Goal: Task Accomplishment & Management: Use online tool/utility

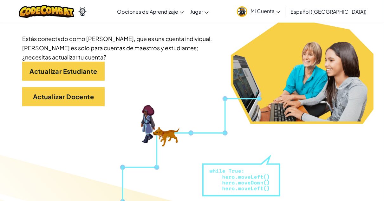
scroll to position [145, 0]
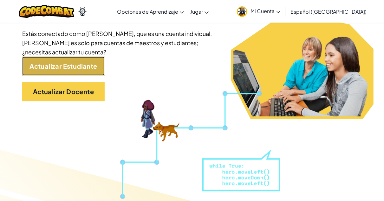
click at [68, 66] on link "Actualizar Estudiante" at bounding box center [63, 65] width 82 height 19
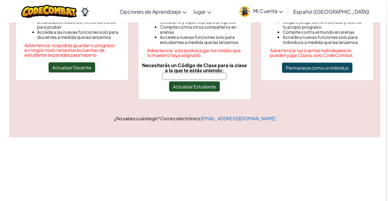
scroll to position [109, 0]
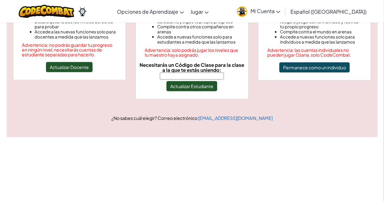
click at [177, 72] on input "Necesitarás un Código de Clase para la clase a la que te estás uniendo:" at bounding box center [192, 75] width 64 height 7
type input "BadShopMoon"
click at [193, 81] on button "Actualizar Estudiante" at bounding box center [192, 86] width 51 height 10
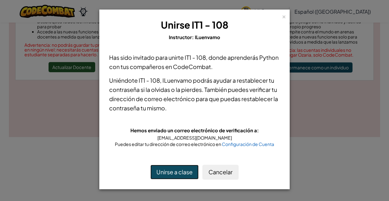
click at [176, 167] on button "Unirse a clase" at bounding box center [174, 171] width 48 height 15
click at [167, 172] on button "Unirse a clase" at bounding box center [174, 171] width 48 height 15
click at [185, 171] on button "Unirse a clase" at bounding box center [174, 171] width 48 height 15
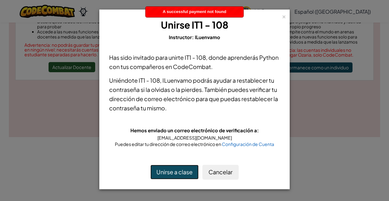
click at [185, 171] on button "Unirse a clase" at bounding box center [174, 171] width 48 height 15
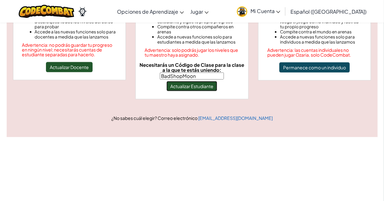
click at [189, 82] on button "Actualizar Estudiante" at bounding box center [192, 86] width 51 height 10
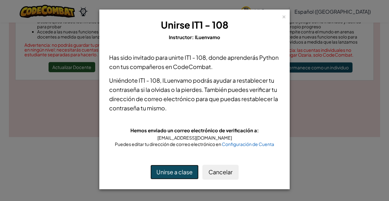
click at [174, 168] on button "Unirse a clase" at bounding box center [174, 171] width 48 height 15
click at [281, 16] on div "× Unirse IT1 - 108 Instructor: ILuenvamo" at bounding box center [194, 29] width 183 height 33
click at [220, 175] on button "Cancelar" at bounding box center [220, 171] width 36 height 15
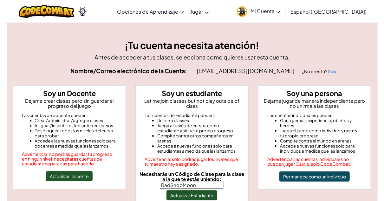
click at [280, 13] on span "Mi Cuenta" at bounding box center [266, 11] width 30 height 7
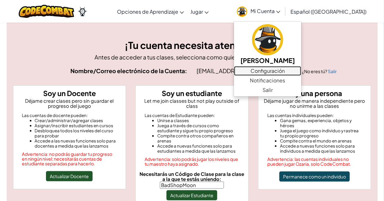
click at [279, 71] on link "Configuración" at bounding box center [267, 71] width 67 height 10
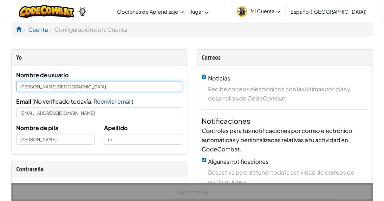
click at [73, 86] on input "Daniela monjarásA" at bounding box center [99, 86] width 166 height 11
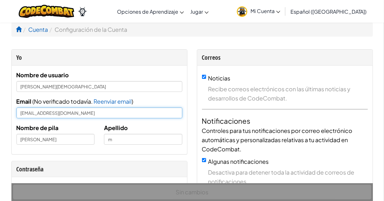
click at [51, 114] on input "AL07123581@recmilenio.mx" at bounding box center [99, 112] width 166 height 11
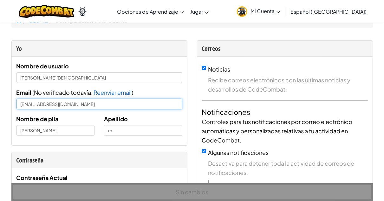
scroll to position [8, 0]
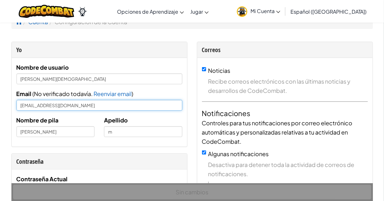
type input "AL07123581@tecmilenio.mx"
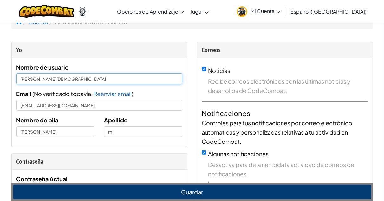
click at [66, 76] on input "Daniela monjarásA" at bounding box center [99, 78] width 166 height 11
type input "Daniela monjarás"
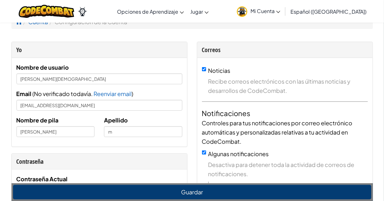
click at [153, 88] on div "Nombre de usuario Daniela monjarás Email ( No verificado todavía. Reenviar emai…" at bounding box center [99, 102] width 166 height 79
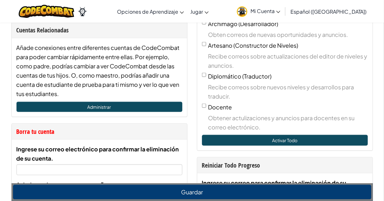
scroll to position [250, 0]
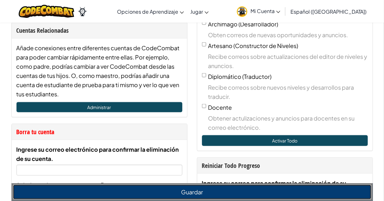
click at [136, 194] on button "Guardar" at bounding box center [192, 191] width 359 height 15
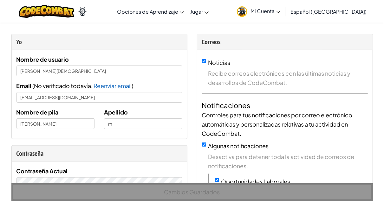
scroll to position [0, 0]
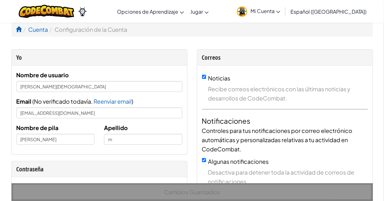
click at [279, 18] on link "Mi Cuenta" at bounding box center [259, 11] width 50 height 20
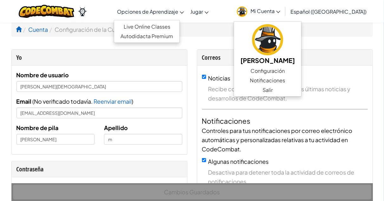
click at [165, 16] on link "Opciones de Aprendizaje" at bounding box center [150, 11] width 73 height 17
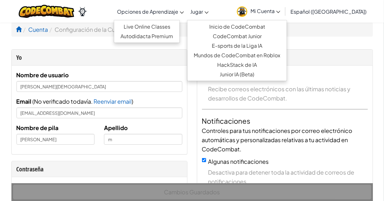
click at [203, 14] on span "Jugar" at bounding box center [196, 11] width 13 height 7
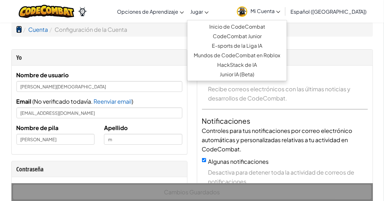
click at [19, 31] on span at bounding box center [19, 29] width 6 height 6
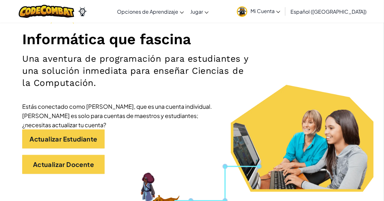
scroll to position [72, 0]
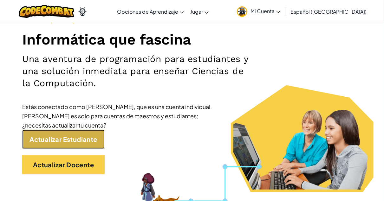
click at [68, 135] on link "Actualizar Estudiante" at bounding box center [63, 138] width 82 height 19
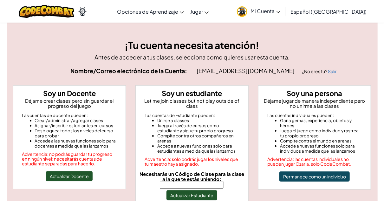
click at [197, 181] on input "Necesitarás un Código de Clase para la clase a la que te estás uniendo:" at bounding box center [192, 184] width 64 height 7
type input "BadShopMoon"
click at [201, 193] on button "Actualizar Estudiante" at bounding box center [192, 195] width 51 height 10
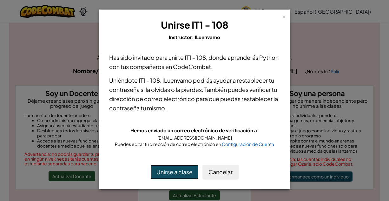
click at [180, 175] on button "Unirse a clase" at bounding box center [174, 171] width 48 height 15
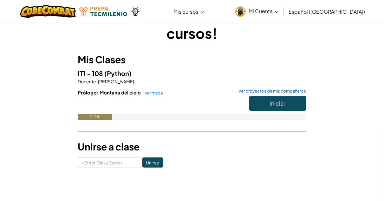
scroll to position [29, 0]
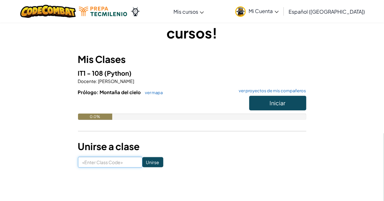
click at [101, 157] on input at bounding box center [110, 161] width 64 height 11
click at [98, 163] on input at bounding box center [110, 161] width 64 height 11
type input "BadShopMoon"
click at [143, 161] on input "Unirse" at bounding box center [152, 162] width 21 height 10
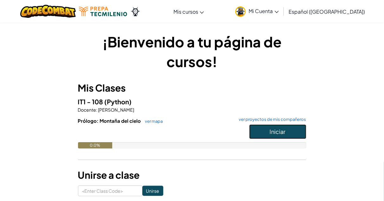
click at [266, 128] on button "Iniciar" at bounding box center [277, 131] width 57 height 15
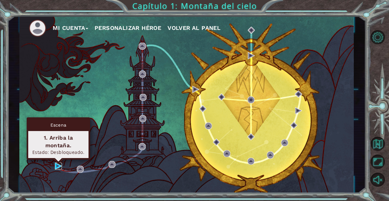
click at [59, 166] on img at bounding box center [58, 165] width 7 height 7
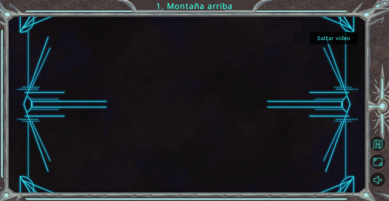
click at [243, 97] on div at bounding box center [187, 104] width 314 height 176
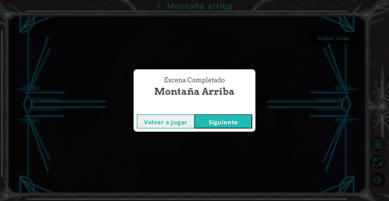
click at [224, 119] on button "Siguiente" at bounding box center [223, 121] width 58 height 14
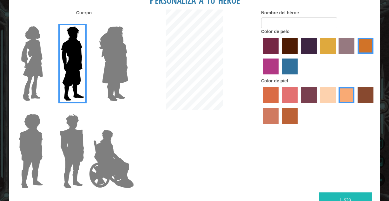
click at [117, 62] on img at bounding box center [113, 63] width 35 height 79
click at [128, 22] on input "Hero Amethyst" at bounding box center [128, 22] width 0 height 0
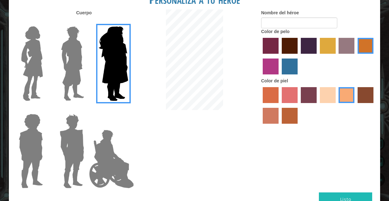
click at [28, 65] on img at bounding box center [32, 63] width 27 height 79
click at [45, 22] on input "Hero Connie" at bounding box center [45, 22] width 0 height 0
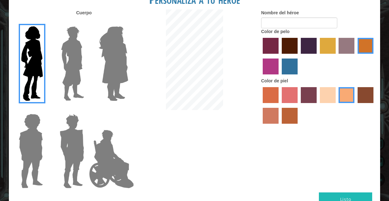
click at [61, 139] on img at bounding box center [72, 150] width 30 height 79
click at [87, 109] on input "Hero Garnet" at bounding box center [87, 109] width 0 height 0
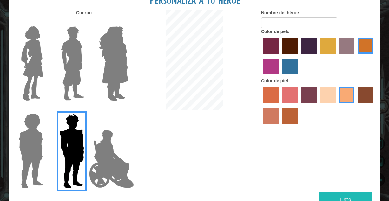
click at [26, 141] on img at bounding box center [30, 150] width 29 height 79
click at [45, 109] on input "Hero Steven" at bounding box center [45, 109] width 0 height 0
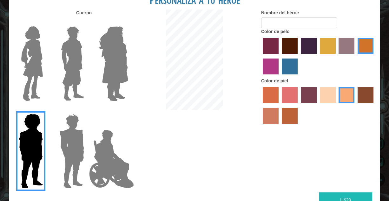
click at [105, 150] on img at bounding box center [112, 158] width 50 height 63
click at [128, 109] on input "Hero Jamie" at bounding box center [128, 109] width 0 height 0
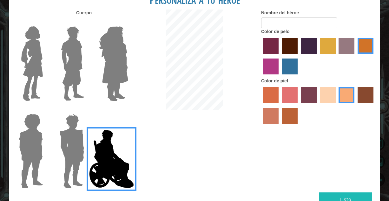
click at [39, 75] on img at bounding box center [32, 63] width 27 height 79
click at [45, 22] on input "Hero Connie" at bounding box center [45, 22] width 0 height 0
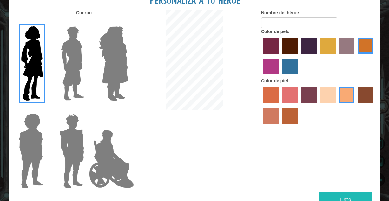
click at [290, 40] on label "maroon hair color" at bounding box center [290, 46] width 16 height 16
click at [280, 56] on input "maroon hair color" at bounding box center [280, 56] width 0 height 0
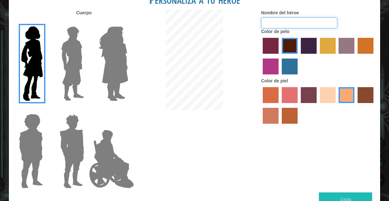
click at [294, 19] on input "Nombre del héroe" at bounding box center [299, 22] width 76 height 11
type input "[PERSON_NAME]"
click at [342, 194] on button "Listo" at bounding box center [345, 199] width 53 height 14
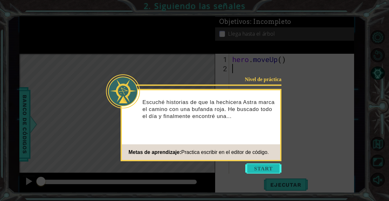
click at [257, 167] on button "Start" at bounding box center [263, 168] width 36 height 10
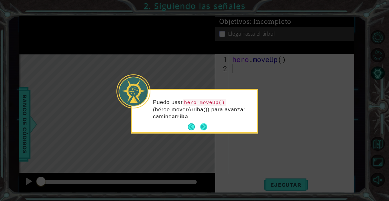
click at [202, 123] on button "Next" at bounding box center [204, 127] width 8 height 8
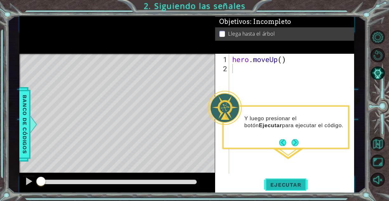
click at [282, 185] on span "Ejecutar" at bounding box center [285, 184] width 43 height 6
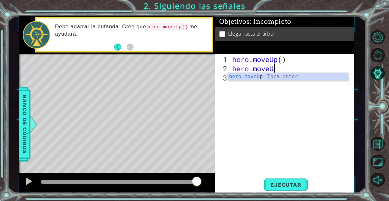
scroll to position [0, 2]
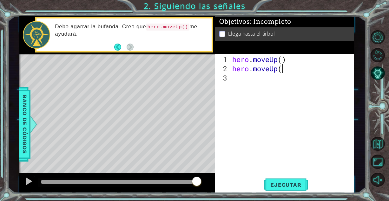
type textarea "hero.moveUp()"
click at [279, 180] on button "Ejecutar" at bounding box center [285, 184] width 43 height 14
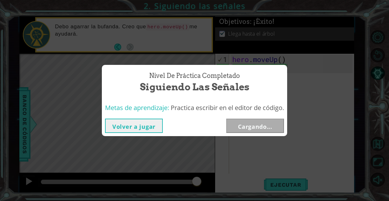
click at [237, 81] on span "Siguiendo las señales" at bounding box center [194, 87] width 109 height 14
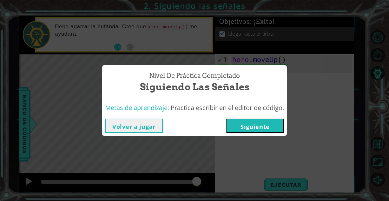
click at [254, 127] on button "Siguiente" at bounding box center [255, 125] width 58 height 14
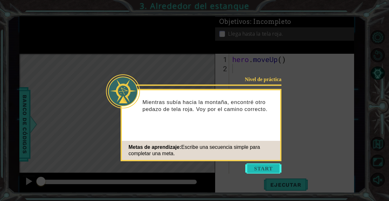
click at [267, 166] on button "Start" at bounding box center [263, 168] width 36 height 10
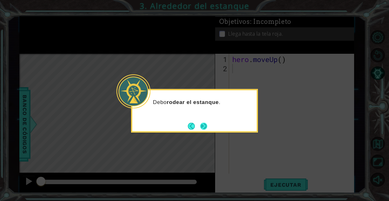
click at [203, 126] on button "Next" at bounding box center [203, 126] width 11 height 11
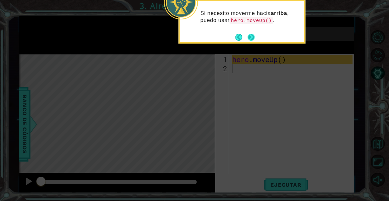
click at [250, 38] on button "Next" at bounding box center [251, 37] width 10 height 10
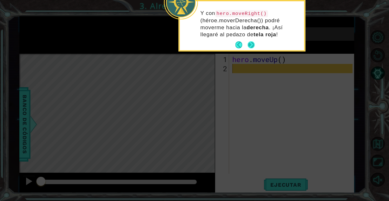
click at [253, 45] on button "Next" at bounding box center [251, 45] width 10 height 10
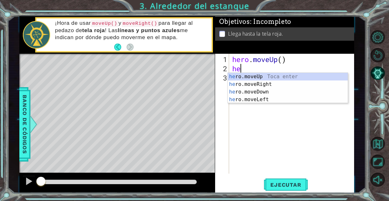
type textarea "her"
click at [256, 78] on div "her o.moveUp Toca enter her o.moveRight Toca enter her o.moveDown Toca enter he…" at bounding box center [288, 96] width 120 height 46
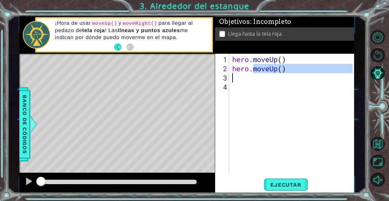
drag, startPoint x: 251, startPoint y: 72, endPoint x: 271, endPoint y: 73, distance: 19.4
click at [271, 73] on div "hero . moveUp ( ) hero . moveUp ( )" at bounding box center [293, 124] width 125 height 138
type textarea "hero."
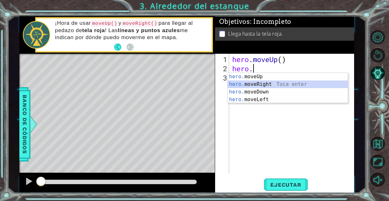
click at [267, 87] on div "hero. moveUp Toca enter hero. moveRight Toca enter hero. moveDown Toca enter he…" at bounding box center [288, 96] width 120 height 46
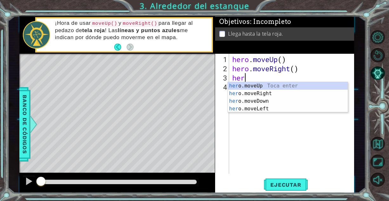
type textarea "hero"
click at [249, 84] on div "hero .moveUp Toca enter hero .moveRight Toca enter hero .moveDown Toca enter he…" at bounding box center [288, 105] width 120 height 46
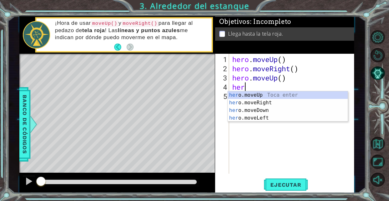
scroll to position [0, 0]
type textarea "hero"
click at [240, 96] on div "hero .moveUp Toca enter hero .moveRight Toca enter hero .moveDown Toca enter he…" at bounding box center [288, 114] width 120 height 46
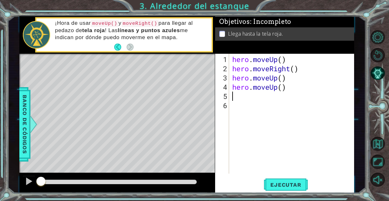
type textarea "hero.moveUp()"
click at [236, 97] on div "hero . moveUp ( ) hero . moveRight ( ) hero . moveUp ( ) hero . moveUp ( )" at bounding box center [293, 124] width 125 height 138
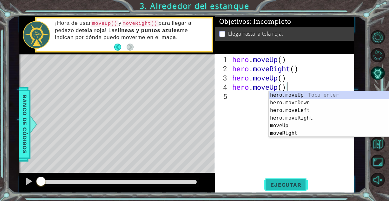
type textarea "hero.moveUp()"
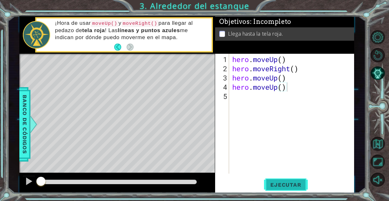
click at [290, 183] on span "Ejecutar" at bounding box center [285, 184] width 43 height 6
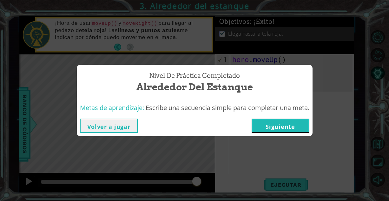
click at [271, 128] on button "Siguiente" at bounding box center [281, 125] width 58 height 14
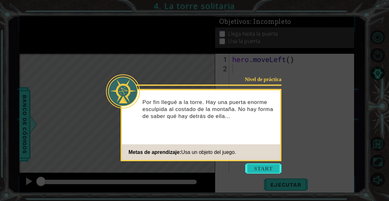
click at [254, 170] on button "Start" at bounding box center [263, 168] width 36 height 10
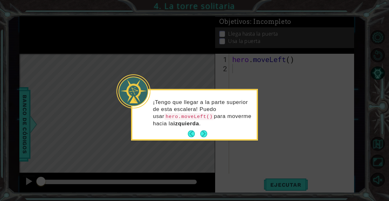
click at [212, 134] on div "¡Tengo que llegar a la parte superior de [PERSON_NAME]! Puedo usar hero.moveLef…" at bounding box center [194, 115] width 124 height 46
click at [205, 130] on button "Next" at bounding box center [204, 133] width 9 height 9
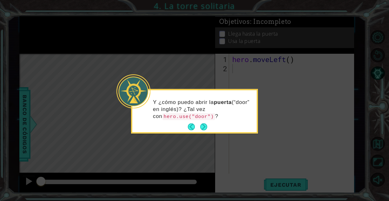
click at [205, 130] on button "Next" at bounding box center [203, 126] width 9 height 9
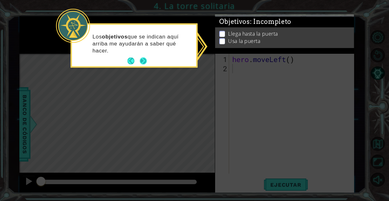
click at [144, 59] on button "Next" at bounding box center [143, 61] width 8 height 8
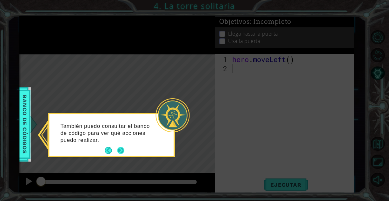
click at [120, 150] on button "Next" at bounding box center [120, 150] width 7 height 7
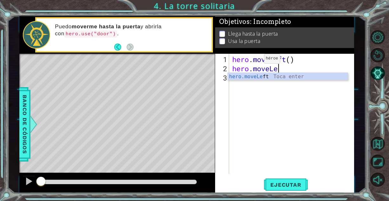
scroll to position [0, 2]
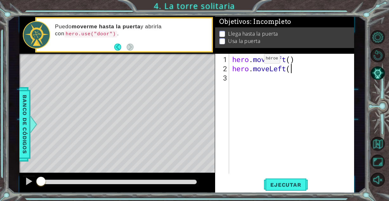
type textarea "hero.moveLeft()"
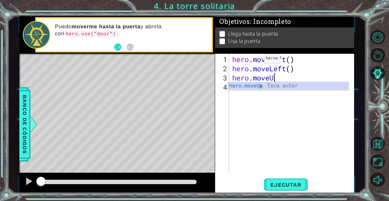
scroll to position [0, 2]
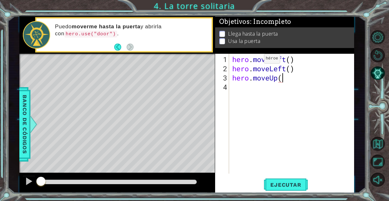
type textarea "hero.moveUp()"
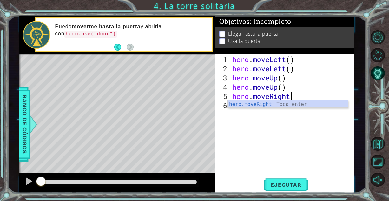
scroll to position [0, 3]
type textarea "hero.moveRight()"
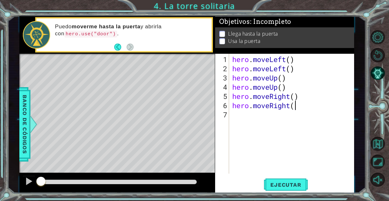
type textarea "hero.moveRight()"
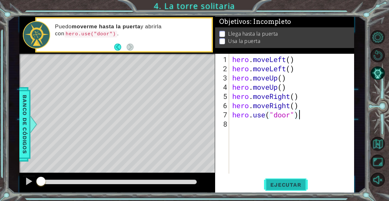
type textarea "hero.use("door")"
click at [281, 182] on span "Ejecutar" at bounding box center [285, 184] width 43 height 6
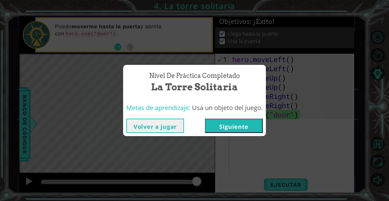
click at [252, 129] on button "Siguiente" at bounding box center [234, 125] width 58 height 14
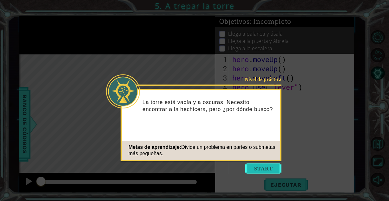
click at [255, 166] on button "Start" at bounding box center [263, 168] width 36 height 10
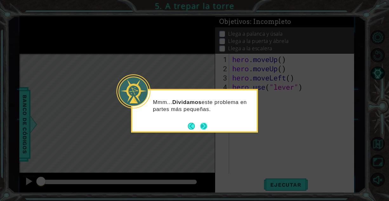
click at [203, 127] on button "Next" at bounding box center [203, 126] width 9 height 9
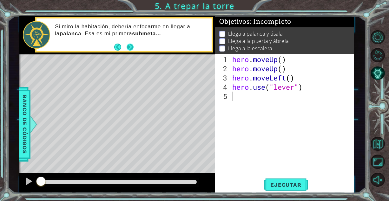
click at [126, 43] on button "Next" at bounding box center [130, 47] width 8 height 8
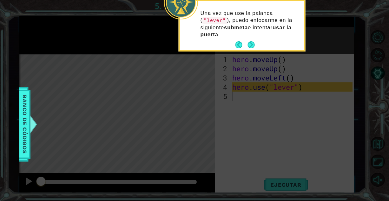
click at [255, 43] on div "Una vez que use la palanca ( "lever" ), puedo enfocarme en la siguiente submeta…" at bounding box center [242, 27] width 124 height 46
click at [253, 43] on button "Next" at bounding box center [251, 44] width 9 height 9
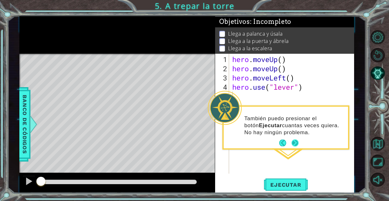
click at [295, 144] on button "Next" at bounding box center [295, 142] width 7 height 7
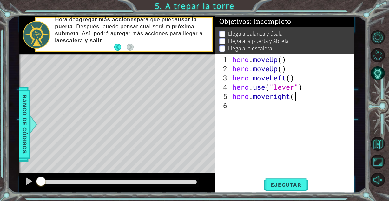
scroll to position [0, 3]
click at [271, 95] on div "hero . moveUp ( ) hero . moveUp ( ) hero . moveLeft ( ) hero . use ( "lever" ) …" at bounding box center [293, 124] width 125 height 138
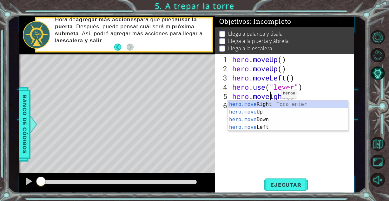
type textarea "hero.moveRight()"
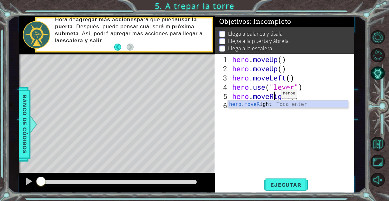
scroll to position [0, 2]
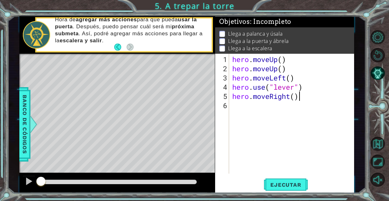
click at [305, 96] on div "hero . moveUp ( ) hero . moveUp ( ) hero . moveLeft ( ) hero . use ( "lever" ) …" at bounding box center [293, 124] width 125 height 138
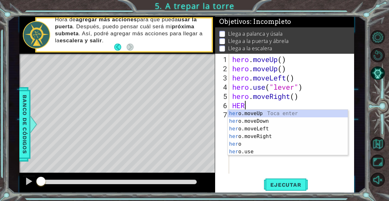
scroll to position [0, 0]
type textarea "H"
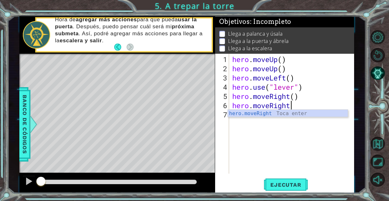
scroll to position [0, 3]
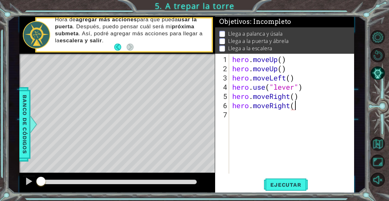
type textarea "hero.moveRight()"
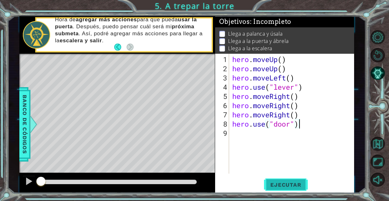
type textarea "hero.use("door")"
click at [273, 182] on span "Ejecutar" at bounding box center [285, 184] width 43 height 6
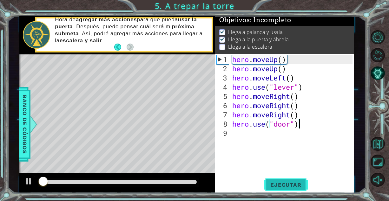
scroll to position [4, 0]
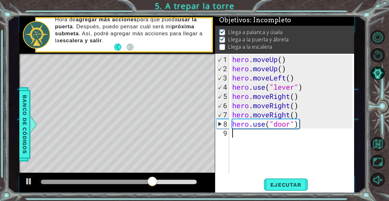
click at [236, 128] on div "hero . moveUp ( ) hero . moveUp ( ) hero . moveLeft ( ) hero . use ( "lever" ) …" at bounding box center [293, 124] width 125 height 138
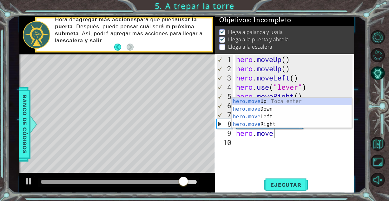
scroll to position [0, 2]
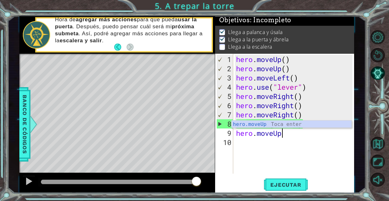
type textarea "hero.moveUp()"
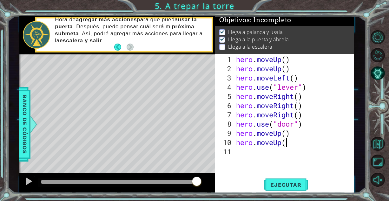
type textarea "hero.moveUp()"
type textarea "hero.moveLeft()"
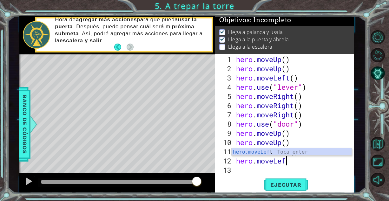
scroll to position [0, 2]
type textarea "hero.moveLeft()"
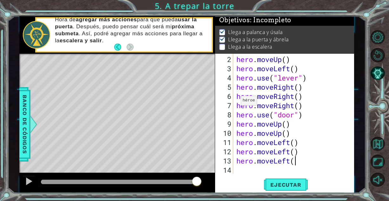
scroll to position [0, 3]
type textarea "hero.moveLeft()"
click at [279, 181] on span "Ejecutar" at bounding box center [285, 184] width 43 height 6
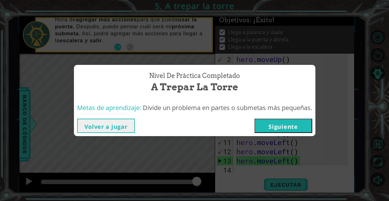
click at [277, 122] on button "Siguiente" at bounding box center [283, 125] width 58 height 14
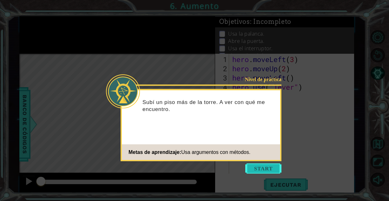
click at [263, 167] on button "Start" at bounding box center [263, 168] width 36 height 10
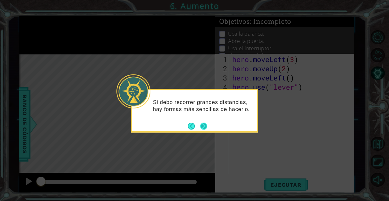
click at [207, 123] on button "Next" at bounding box center [203, 125] width 7 height 7
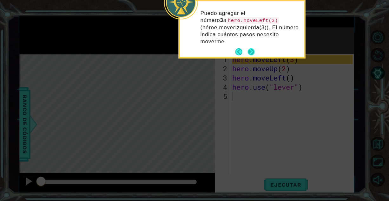
click at [254, 51] on button "Next" at bounding box center [250, 51] width 7 height 7
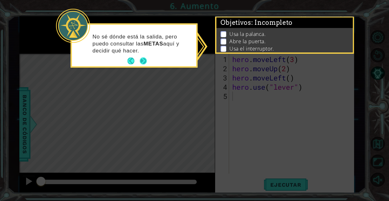
click at [144, 59] on button "Next" at bounding box center [143, 60] width 11 height 11
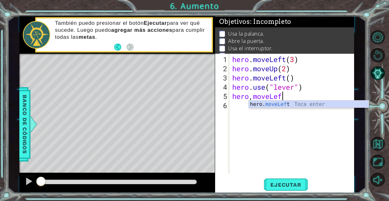
scroll to position [0, 2]
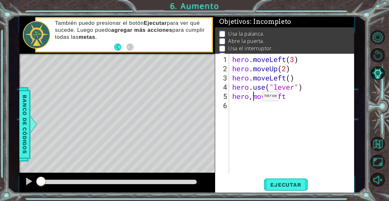
click at [253, 98] on div "hero . moveLeft ( 3 ) hero . moveUp ( 2 ) hero . moveLeft ( ) hero . use ( "lev…" at bounding box center [293, 124] width 125 height 138
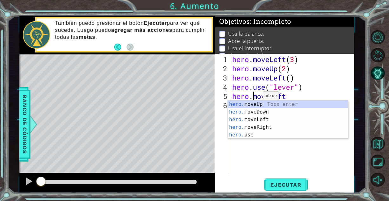
scroll to position [0, 1]
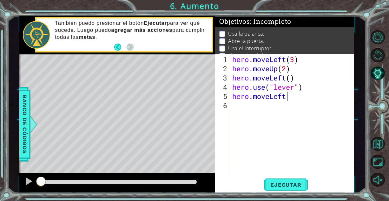
click at [293, 96] on div "hero . moveLeft ( 3 ) hero . moveUp ( 2 ) hero . moveLeft ( ) hero . use ( "lev…" at bounding box center [293, 124] width 125 height 138
type textarea "hero.moveLeft()"
type textarea "hero.use("door")"
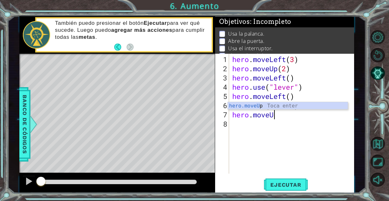
scroll to position [0, 2]
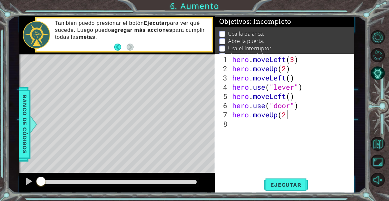
type textarea "hero.moveUp(2)"
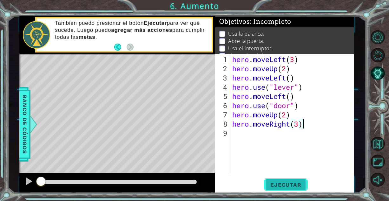
type textarea "hero.moveRight(3)"
click at [279, 186] on span "Ejecutar" at bounding box center [285, 184] width 43 height 6
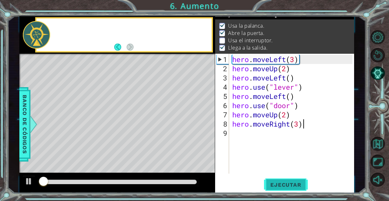
scroll to position [8, 0]
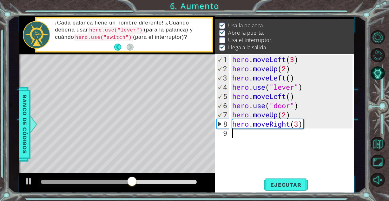
click at [303, 128] on div "hero . moveLeft ( 3 ) hero . moveUp ( 2 ) hero . moveLeft ( ) hero . use ( "lev…" at bounding box center [293, 124] width 125 height 138
click at [303, 125] on div "hero . moveLeft ( 3 ) hero . moveUp ( 2 ) hero . moveLeft ( ) hero . use ( "lev…" at bounding box center [293, 124] width 125 height 138
click at [285, 115] on div "hero . moveLeft ( 3 ) hero . moveUp ( 2 ) hero . moveLeft ( ) hero . use ( "lev…" at bounding box center [293, 124] width 125 height 138
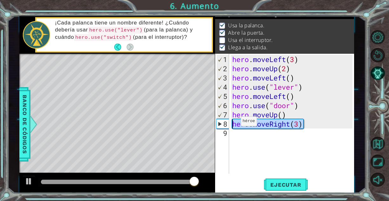
drag, startPoint x: 308, startPoint y: 123, endPoint x: 231, endPoint y: 123, distance: 77.1
click at [231, 123] on div "hero . moveLeft ( 3 ) hero . moveUp ( 2 ) hero . moveLeft ( ) hero . use ( "lev…" at bounding box center [293, 124] width 125 height 138
type textarea "hero.moveRight(3)"
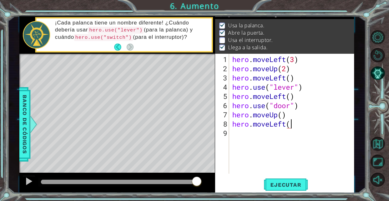
scroll to position [0, 3]
type textarea "hero.moveLeft(2)"
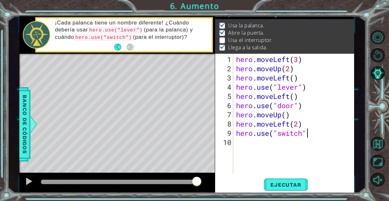
type textarea "hero.use("switch")"
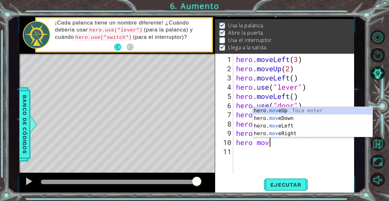
scroll to position [0, 1]
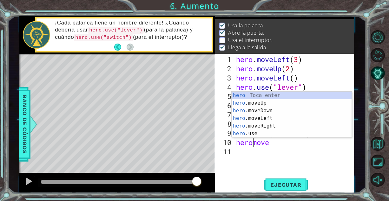
type textarea "hero.move"
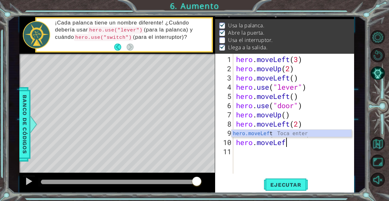
scroll to position [0, 2]
type textarea "hero.moveLeft()"
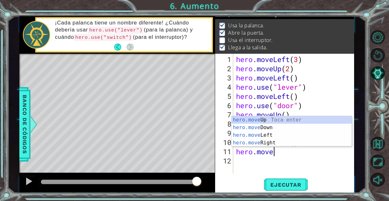
scroll to position [0, 2]
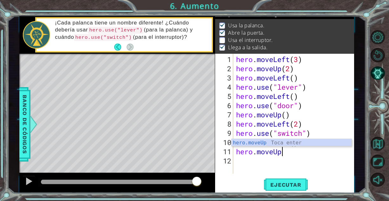
type textarea "hero.moveUp()"
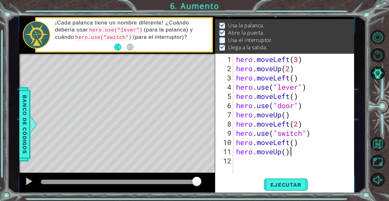
scroll to position [0, 0]
click at [293, 186] on span "Ejecutar" at bounding box center [285, 184] width 43 height 6
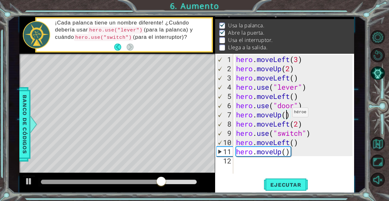
click at [286, 115] on div "hero . moveLeft ( 3 ) hero . moveUp ( 2 ) hero . moveLeft ( ) hero . use ( "lev…" at bounding box center [295, 124] width 121 height 138
click at [276, 183] on span "Ejecutar" at bounding box center [285, 184] width 43 height 6
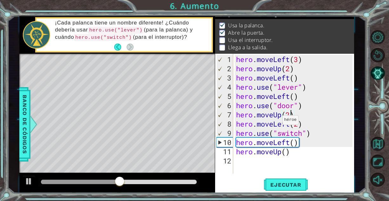
click at [276, 122] on div "hero . moveLeft ( 3 ) hero . moveUp ( 2 ) hero . moveLeft ( ) hero . use ( "lev…" at bounding box center [295, 124] width 121 height 138
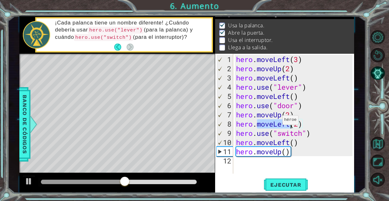
click at [276, 122] on div "hero . moveLeft ( 3 ) hero . moveUp ( 2 ) hero . moveLeft ( ) hero . use ( "lev…" at bounding box center [294, 114] width 118 height 120
drag, startPoint x: 276, startPoint y: 125, endPoint x: 289, endPoint y: 126, distance: 13.4
click at [289, 126] on div "hero . moveLeft ( 3 ) hero . moveUp ( 2 ) hero . moveLeft ( ) hero . use ( "lev…" at bounding box center [295, 124] width 121 height 138
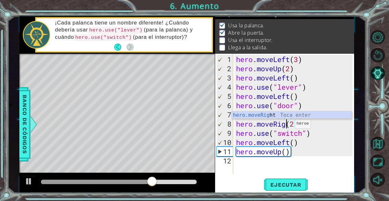
scroll to position [0, 3]
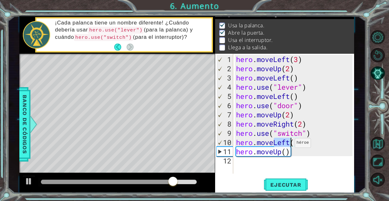
drag, startPoint x: 275, startPoint y: 143, endPoint x: 289, endPoint y: 145, distance: 14.4
click at [289, 145] on div "hero . moveLeft ( 3 ) hero . moveUp ( 2 ) hero . moveLeft ( ) hero . use ( "lev…" at bounding box center [295, 124] width 121 height 138
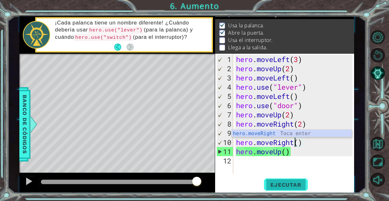
type textarea "hero.moveRight()"
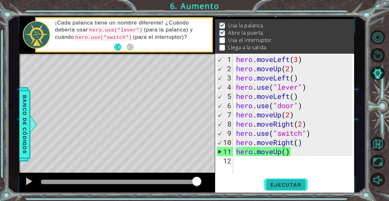
click at [285, 178] on button "Ejecutar" at bounding box center [285, 184] width 43 height 14
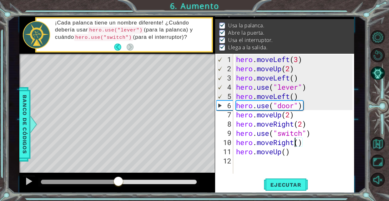
drag, startPoint x: 58, startPoint y: 183, endPoint x: 118, endPoint y: 182, distance: 60.0
click at [118, 182] on div at bounding box center [118, 181] width 11 height 11
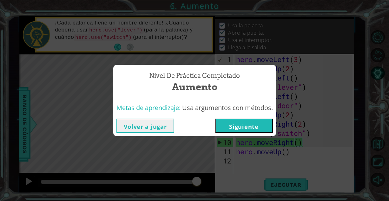
click at [261, 123] on button "Siguiente" at bounding box center [244, 125] width 58 height 14
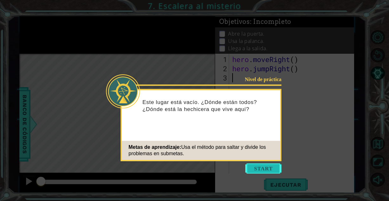
click at [255, 166] on button "Start" at bounding box center [263, 168] width 36 height 10
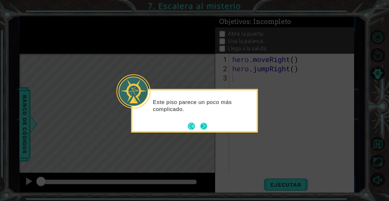
click at [205, 127] on button "Next" at bounding box center [203, 125] width 7 height 7
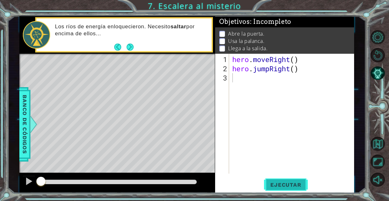
click at [271, 185] on span "Ejecutar" at bounding box center [285, 184] width 43 height 6
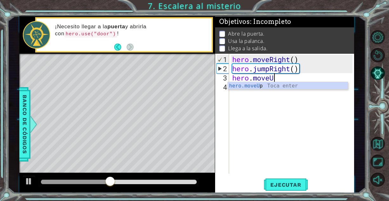
scroll to position [0, 2]
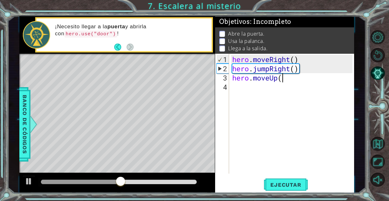
type textarea "hero.moveUp()"
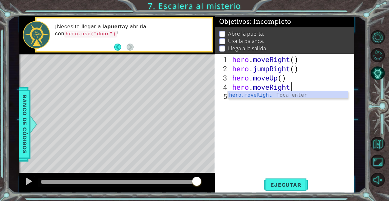
scroll to position [0, 3]
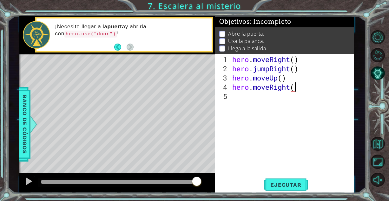
type textarea "hero.moveRight()"
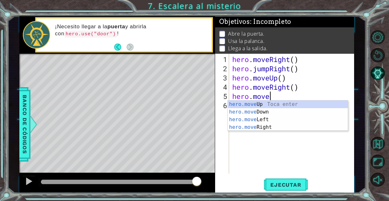
scroll to position [0, 2]
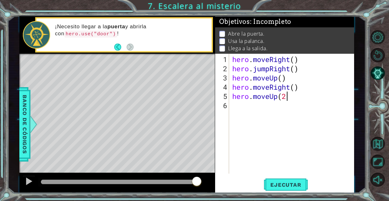
type textarea "hero.moveUp(2)"
click at [251, 106] on div "hero . moveRight ( ) hero . jumpRight ( ) hero . moveUp ( ) hero . moveRight ( …" at bounding box center [293, 124] width 125 height 138
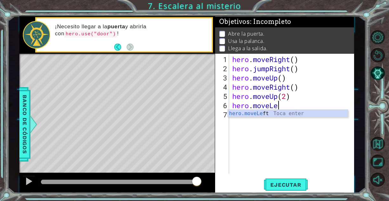
scroll to position [0, 2]
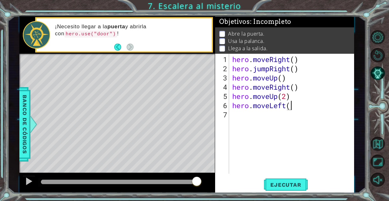
type textarea "hero.moveLeft()"
type textarea "hero.use("lever")"
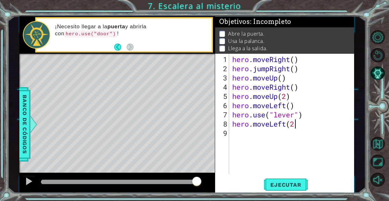
type textarea "hero.moveLeft(2)"
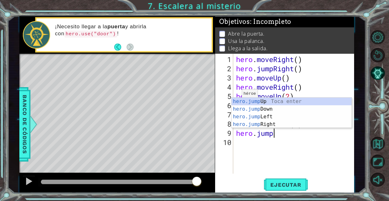
scroll to position [0, 2]
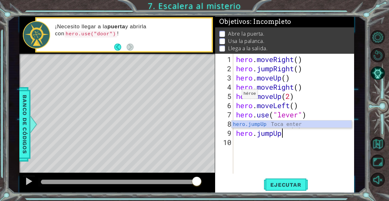
type textarea "hero.jumpUp()"
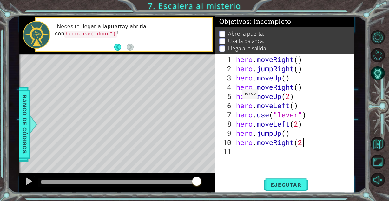
scroll to position [0, 3]
click at [273, 177] on button "Ejecutar" at bounding box center [285, 184] width 43 height 14
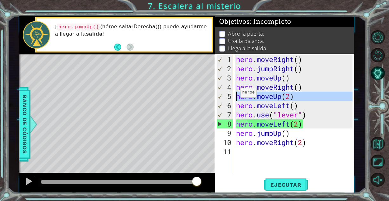
click at [226, 98] on div "5" at bounding box center [225, 95] width 16 height 9
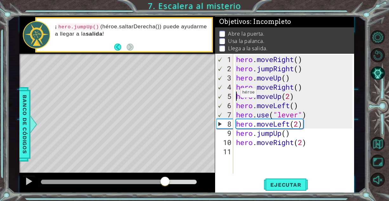
click at [165, 183] on div at bounding box center [103, 181] width 124 height 4
click at [154, 184] on div at bounding box center [118, 181] width 161 height 9
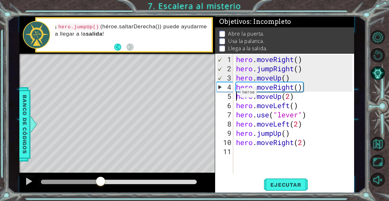
drag, startPoint x: 163, startPoint y: 181, endPoint x: 101, endPoint y: 182, distance: 62.2
click at [101, 182] on div at bounding box center [100, 181] width 11 height 11
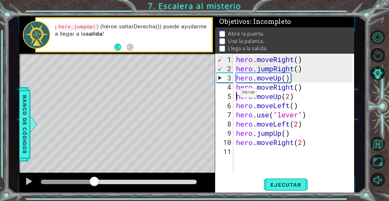
click at [94, 181] on div at bounding box center [67, 181] width 53 height 4
click at [265, 97] on div "hero . moveRight ( ) hero . jumpRight ( ) hero . moveUp ( ) hero . moveRight ( …" at bounding box center [295, 124] width 121 height 138
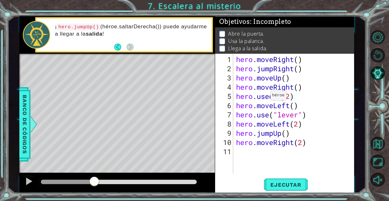
scroll to position [0, 2]
click at [293, 96] on div "hero . moveRight ( ) hero . jumpRight ( ) hero . moveUp ( ) hero . moveRight ( …" at bounding box center [295, 124] width 121 height 138
click at [281, 106] on div "hero . moveRight ( ) hero . jumpRight ( ) hero . moveUp ( ) hero . moveRight ( …" at bounding box center [295, 124] width 121 height 138
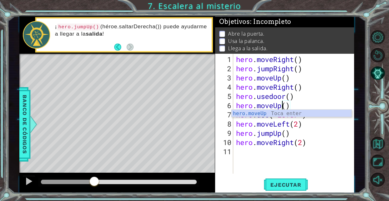
click at [289, 105] on div "hero . moveRight ( ) hero . jumpRight ( ) hero . moveUp ( ) hero . moveRight ( …" at bounding box center [295, 124] width 121 height 138
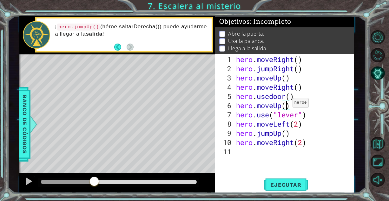
click at [287, 105] on div "hero . moveRight ( ) hero . jumpRight ( ) hero . moveUp ( ) hero . moveRight ( …" at bounding box center [295, 124] width 121 height 138
click at [264, 116] on div "hero . moveRight ( ) hero . jumpRight ( ) hero . moveUp ( ) hero . moveRight ( …" at bounding box center [295, 124] width 121 height 138
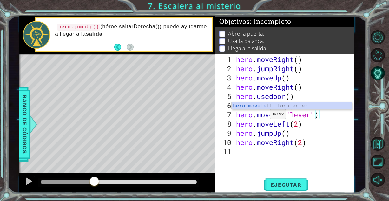
scroll to position [0, 3]
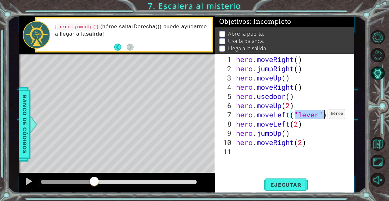
drag, startPoint x: 295, startPoint y: 115, endPoint x: 323, endPoint y: 116, distance: 28.6
click at [323, 116] on div "hero . moveRight ( ) hero . jumpRight ( ) hero . moveUp ( ) hero . moveRight ( …" at bounding box center [295, 124] width 121 height 138
click at [269, 122] on div "hero . moveRight ( ) hero . jumpRight ( ) hero . moveUp ( ) hero . moveRight ( …" at bounding box center [295, 124] width 121 height 138
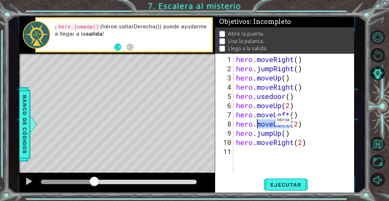
click at [269, 122] on div "hero . moveRight ( ) hero . jumpRight ( ) hero . moveUp ( ) hero . moveRight ( …" at bounding box center [295, 124] width 121 height 138
click at [265, 133] on div "hero . moveRight ( ) hero . jumpRight ( ) hero . moveUp ( ) hero . moveRight ( …" at bounding box center [295, 124] width 121 height 138
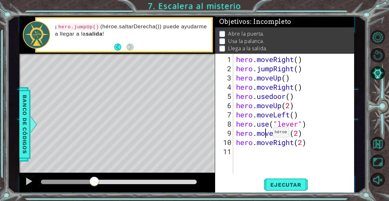
click at [267, 135] on div "hero . moveRight ( ) hero . jumpRight ( ) hero . moveUp ( ) hero . moveRight ( …" at bounding box center [295, 124] width 121 height 138
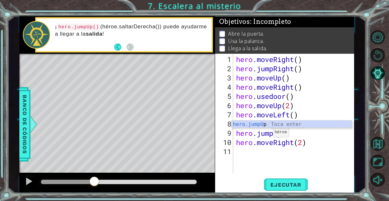
scroll to position [0, 2]
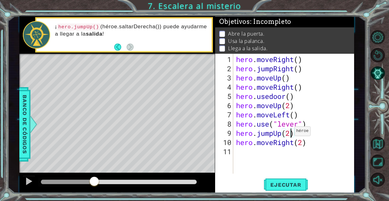
click at [288, 133] on div "hero . moveRight ( ) hero . jumpRight ( ) hero . moveUp ( ) hero . moveRight ( …" at bounding box center [295, 124] width 121 height 138
click at [292, 183] on span "Ejecutar" at bounding box center [285, 184] width 43 height 6
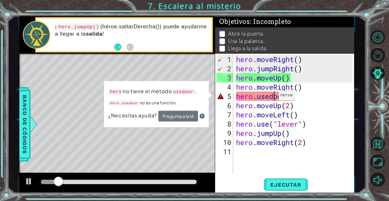
click at [273, 98] on div "hero . moveRight ( ) hero . jumpRight ( ) hero . moveUp ( ) hero . moveRight ( …" at bounding box center [295, 124] width 121 height 138
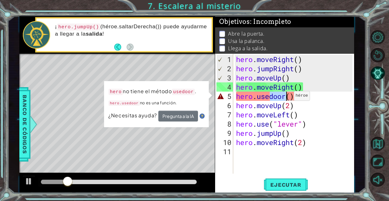
drag, startPoint x: 271, startPoint y: 97, endPoint x: 288, endPoint y: 98, distance: 16.5
click at [288, 98] on div "hero . moveRight ( ) hero . jumpRight ( ) hero . moveUp ( ) hero . moveRight ( …" at bounding box center [295, 124] width 121 height 138
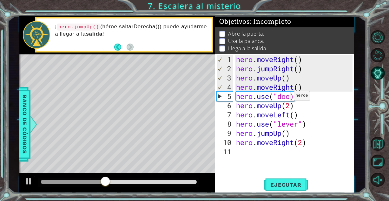
scroll to position [0, 3]
type textarea "hero.use("door")"
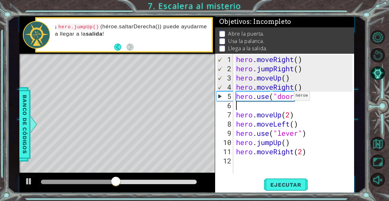
scroll to position [0, 0]
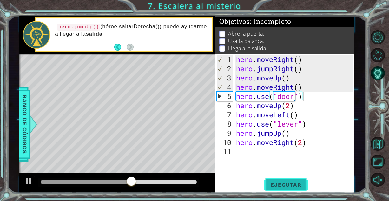
click at [275, 186] on span "Ejecutar" at bounding box center [285, 184] width 43 height 6
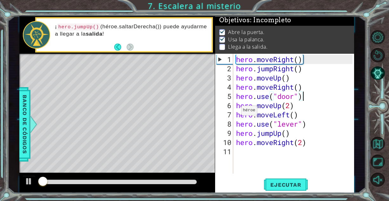
scroll to position [4, 0]
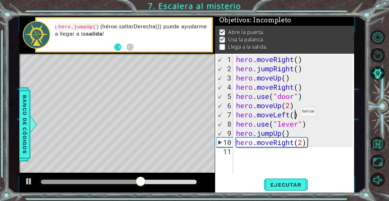
click at [294, 114] on div "hero . moveRight ( ) hero . jumpRight ( ) hero . moveUp ( ) hero . moveRight ( …" at bounding box center [295, 124] width 121 height 138
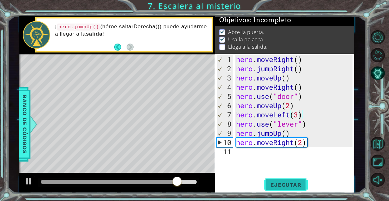
click at [279, 182] on span "Ejecutar" at bounding box center [285, 184] width 43 height 6
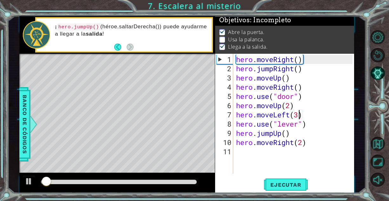
click at [125, 180] on div at bounding box center [118, 181] width 155 height 4
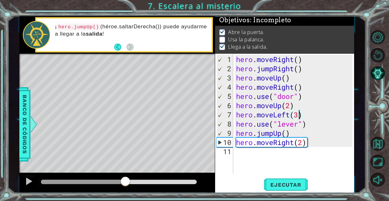
click at [114, 180] on div at bounding box center [83, 181] width 84 height 4
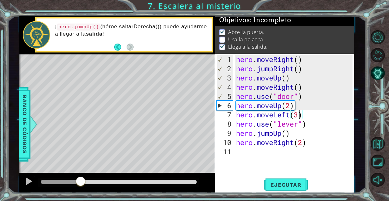
click at [81, 180] on div at bounding box center [61, 181] width 40 height 4
click at [25, 183] on div at bounding box center [29, 181] width 8 height 8
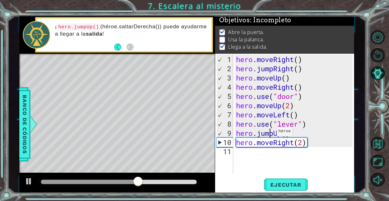
click at [271, 134] on div "hero . moveRight ( ) hero . jumpRight ( ) hero . moveUp ( ) hero . moveRight ( …" at bounding box center [295, 124] width 121 height 138
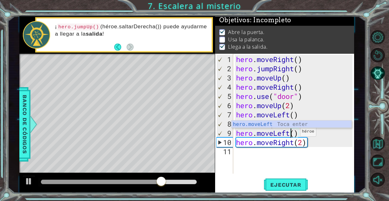
click at [294, 134] on div "hero . moveRight ( ) hero . jumpRight ( ) hero . moveUp ( ) hero . moveRight ( …" at bounding box center [295, 124] width 121 height 138
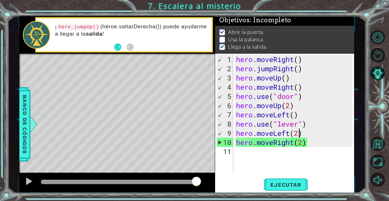
type textarea "hero.moveLeft(2)"
click at [149, 188] on div at bounding box center [116, 182] width 195 height 20
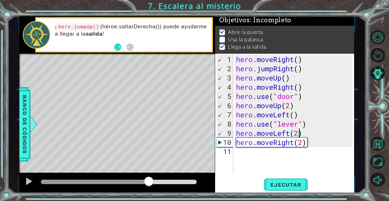
click at [148, 183] on div at bounding box center [95, 181] width 108 height 4
click at [123, 181] on div at bounding box center [82, 181] width 82 height 4
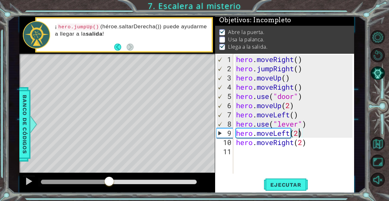
click at [109, 179] on div at bounding box center [75, 181] width 68 height 4
click at [25, 179] on div at bounding box center [29, 181] width 8 height 8
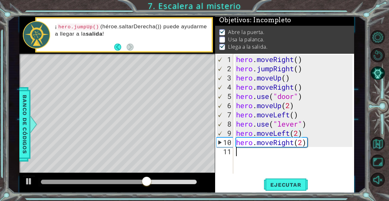
click at [294, 157] on div "hero . moveRight ( ) hero . jumpRight ( ) hero . moveUp ( ) hero . moveRight ( …" at bounding box center [295, 124] width 121 height 138
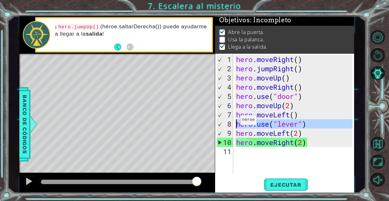
click at [226, 123] on div "8" at bounding box center [225, 123] width 16 height 9
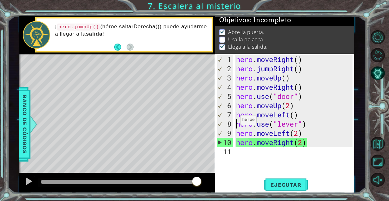
click at [219, 123] on div "8" at bounding box center [225, 123] width 16 height 9
drag, startPoint x: 138, startPoint y: 187, endPoint x: 136, endPoint y: 184, distance: 3.4
click at [136, 184] on div at bounding box center [116, 182] width 195 height 20
click at [136, 184] on div at bounding box center [118, 181] width 161 height 9
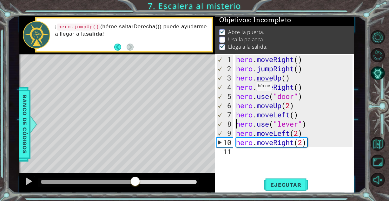
click at [135, 179] on div at bounding box center [88, 181] width 94 height 4
click at [120, 183] on div at bounding box center [80, 181] width 79 height 4
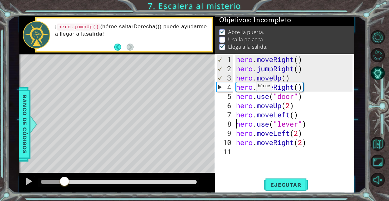
click at [64, 183] on div at bounding box center [52, 181] width 23 height 4
click at [26, 181] on div at bounding box center [29, 181] width 8 height 8
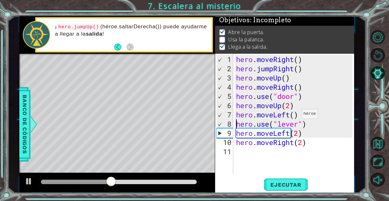
click at [296, 116] on div "hero . moveRight ( ) hero . jumpRight ( ) hero . moveUp ( ) hero . moveRight ( …" at bounding box center [295, 124] width 121 height 138
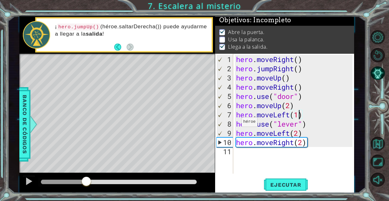
click at [86, 180] on div at bounding box center [63, 181] width 45 height 4
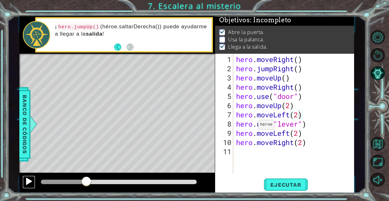
click at [32, 182] on div at bounding box center [29, 181] width 8 height 8
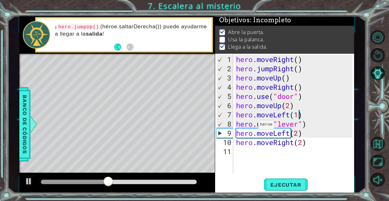
click at [95, 183] on div at bounding box center [74, 181] width 67 height 4
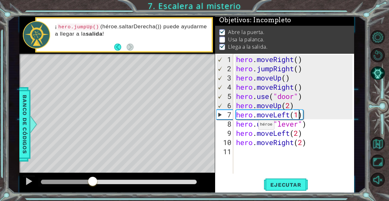
click at [80, 181] on div at bounding box center [66, 181] width 51 height 4
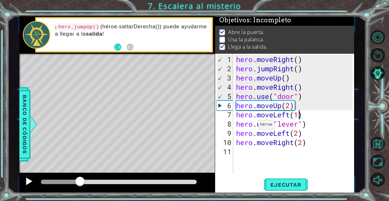
type textarea "hero.moveLeft(1)"
click at [30, 181] on div at bounding box center [29, 181] width 8 height 8
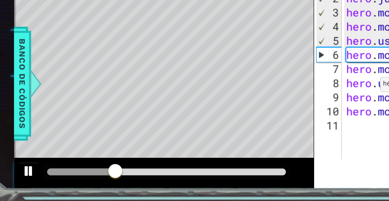
scroll to position [0, 0]
